Goal: Find specific page/section: Find specific page/section

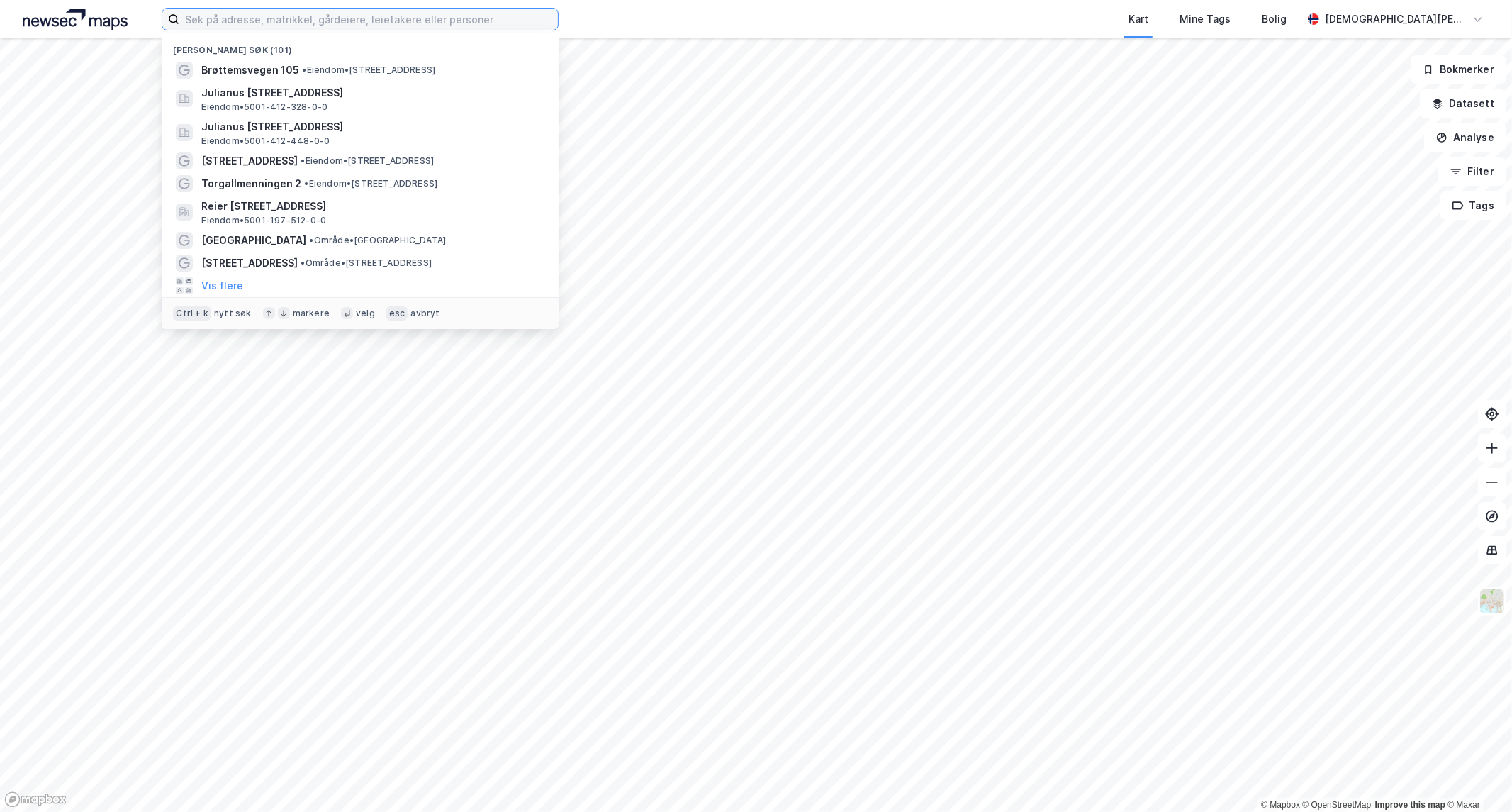
click at [420, 19] on input at bounding box center [369, 19] width 378 height 21
paste input "[STREET_ADDRESS]"
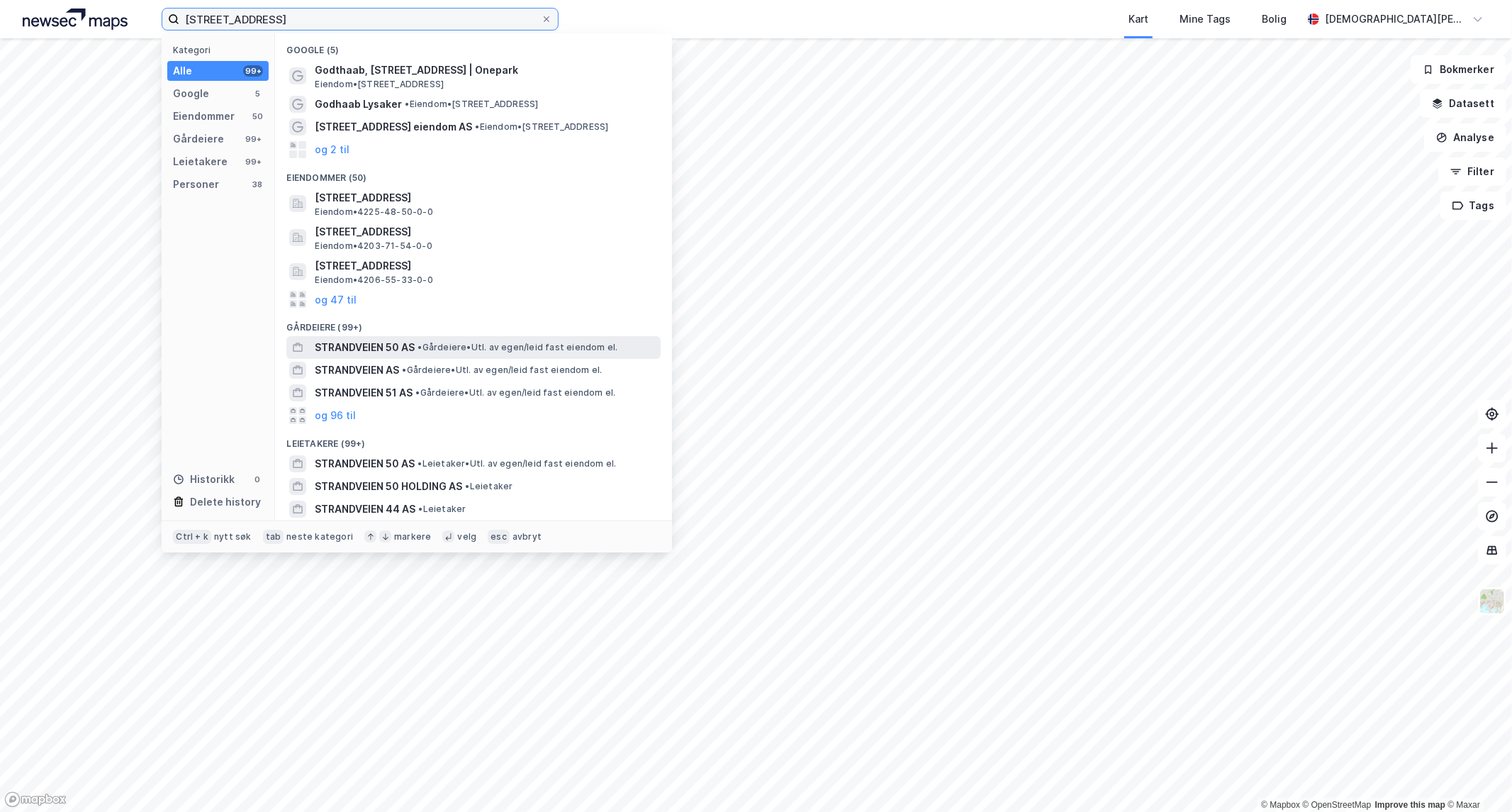
type input "[STREET_ADDRESS]"
click at [441, 342] on span "• Gårdeiere • Utl. av egen/leid fast eiendom el." at bounding box center [518, 348] width 200 height 12
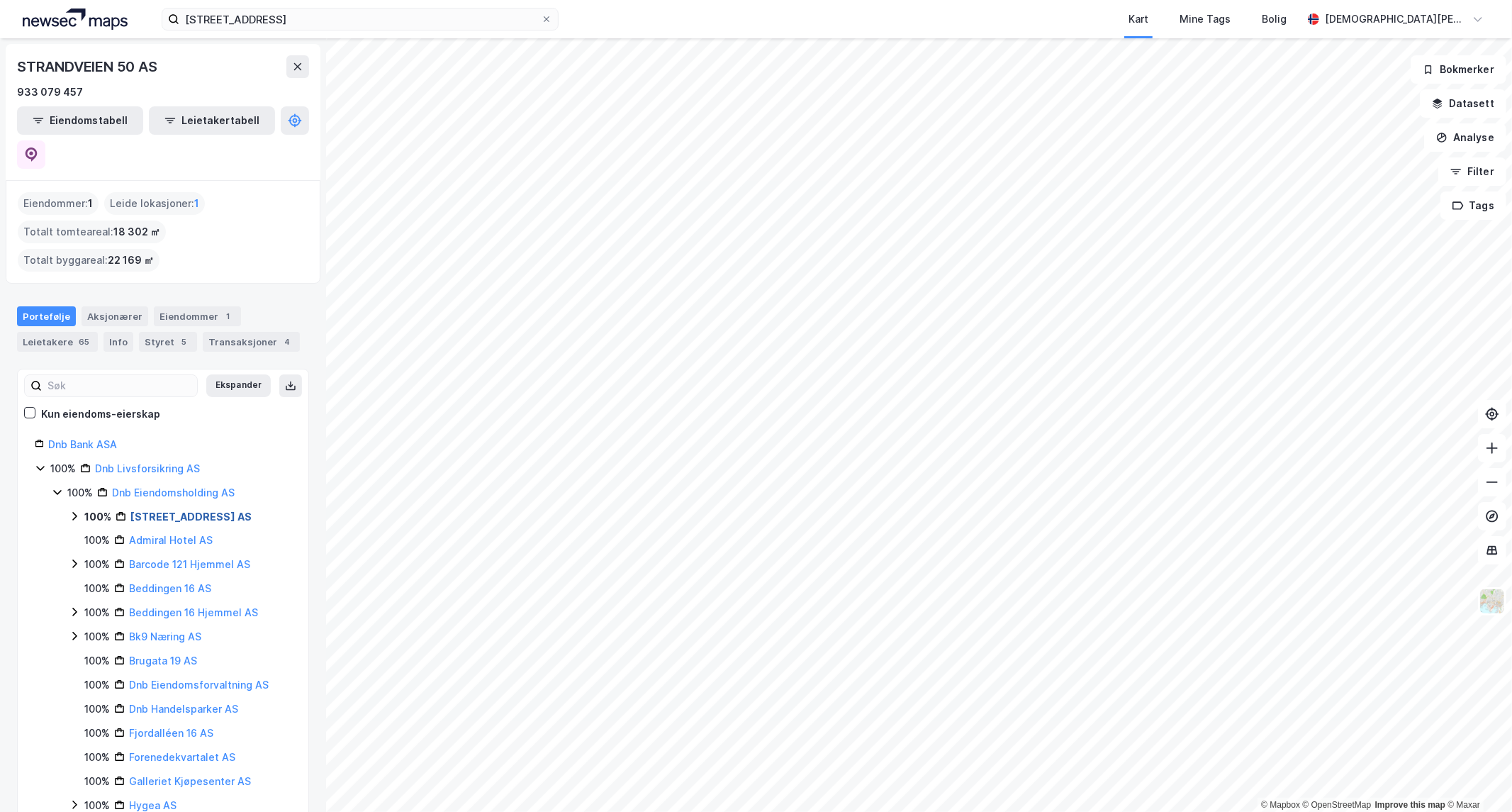
click at [180, 511] on link "[STREET_ADDRESS] AS" at bounding box center [191, 517] width 121 height 12
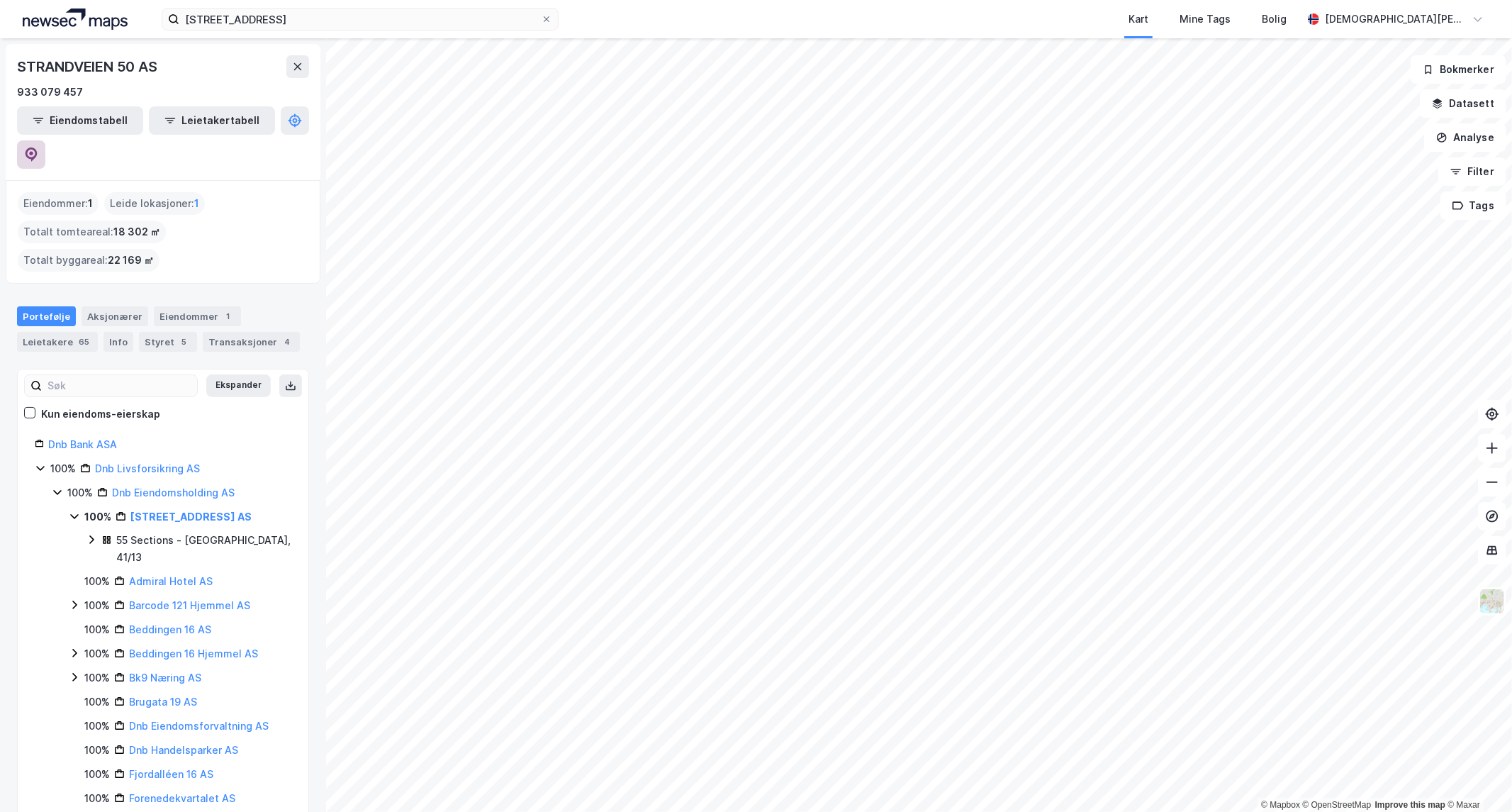
click at [45, 140] on button at bounding box center [31, 154] width 28 height 29
